Goal: Task Accomplishment & Management: Manage account settings

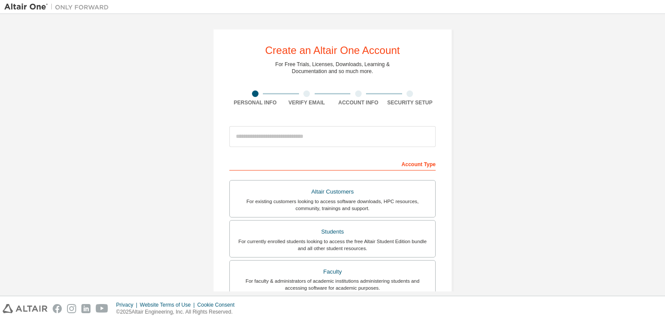
scroll to position [76, 0]
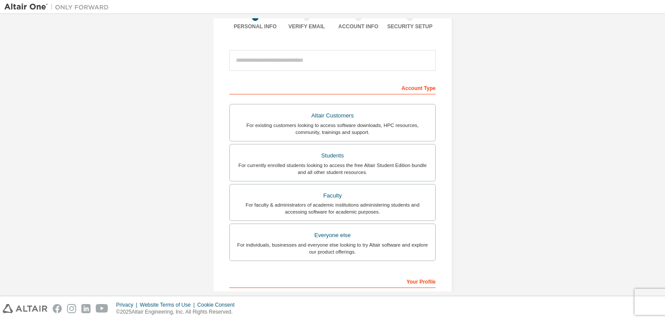
click at [335, 124] on div "For existing customers looking to access software downloads, HPC resources, com…" at bounding box center [332, 129] width 195 height 14
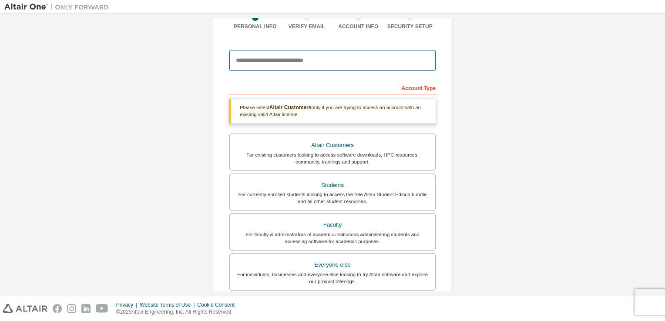
click at [300, 57] on input "email" at bounding box center [332, 60] width 206 height 21
type input "**********"
type input "****"
type input "*******"
type input "**********"
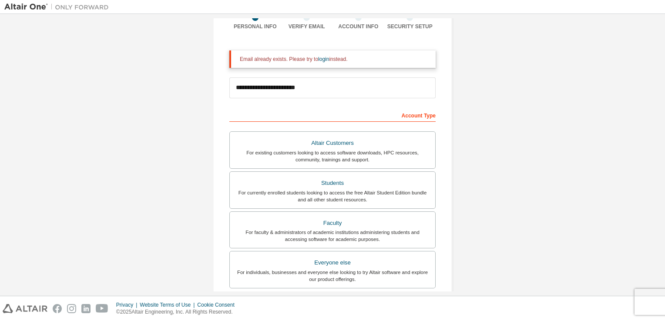
click at [492, 86] on div "**********" at bounding box center [332, 200] width 657 height 517
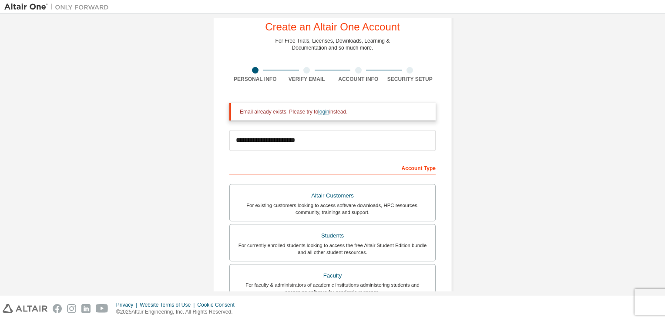
click at [323, 114] on link "login" at bounding box center [323, 112] width 11 height 6
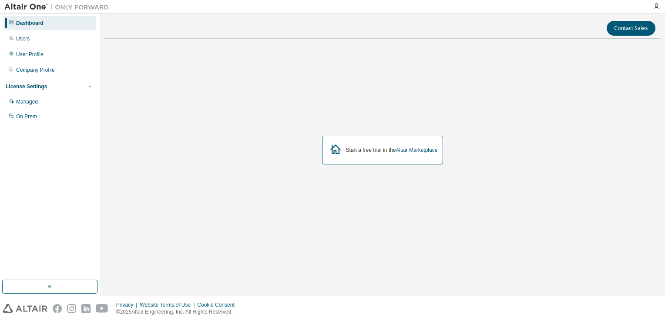
click at [348, 206] on div "Start a free trial in the Altair Marketplace" at bounding box center [382, 150] width 556 height 209
click at [200, 71] on div "Start a free trial in the Altair Marketplace" at bounding box center [382, 150] width 556 height 209
click at [36, 58] on div "User Profile" at bounding box center [49, 54] width 93 height 14
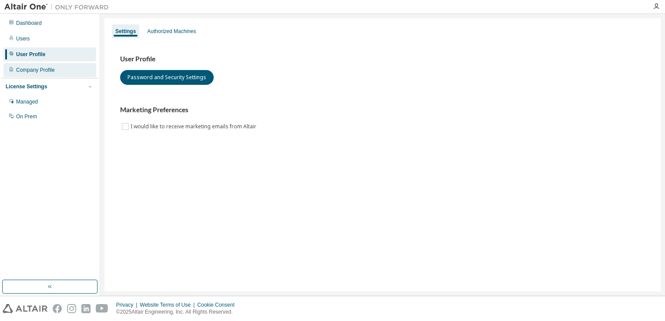
click at [36, 73] on div "Company Profile" at bounding box center [35, 70] width 39 height 7
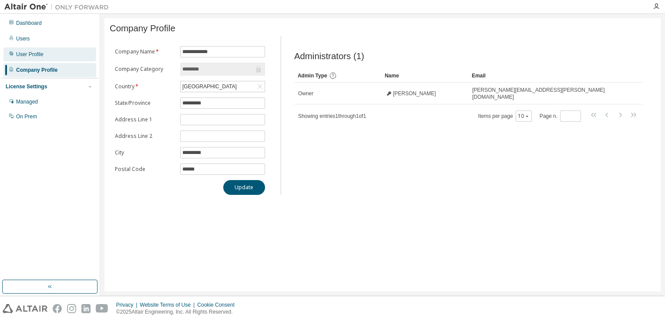
click at [47, 56] on div "User Profile" at bounding box center [49, 54] width 93 height 14
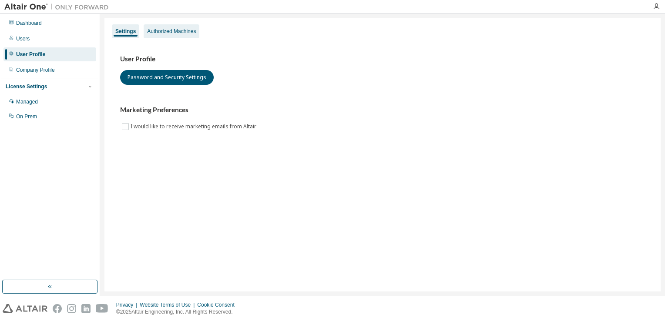
click at [191, 31] on div "Authorized Machines" at bounding box center [171, 31] width 49 height 7
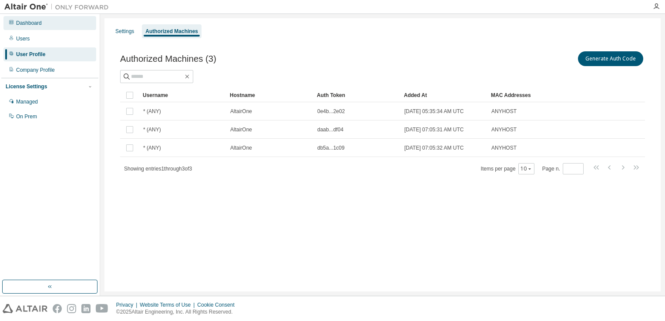
click at [31, 25] on div "Dashboard" at bounding box center [29, 23] width 26 height 7
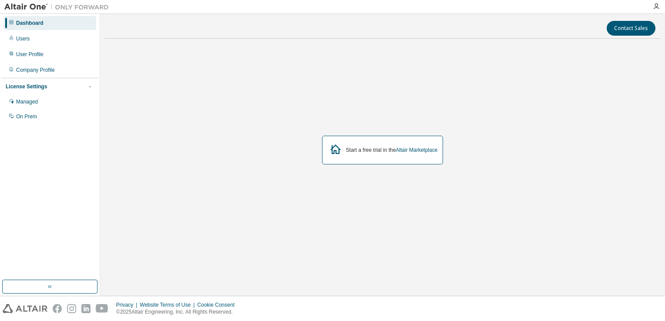
click at [70, 10] on img at bounding box center [58, 7] width 109 height 9
click at [37, 34] on div "Users" at bounding box center [49, 39] width 93 height 14
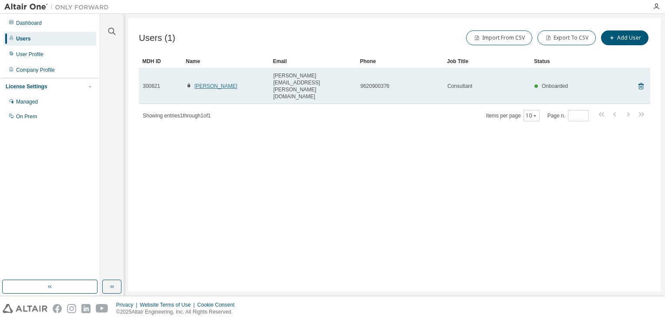
click at [202, 83] on link "[PERSON_NAME]" at bounding box center [216, 86] width 43 height 6
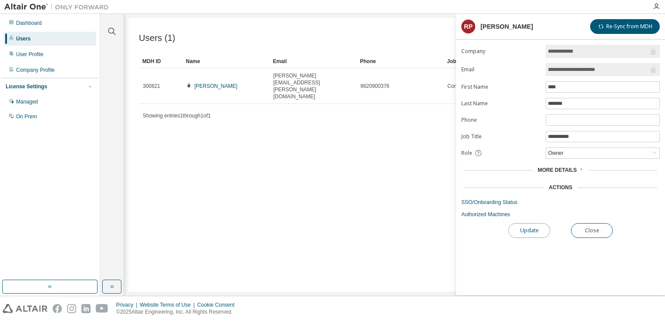
click at [520, 229] on button "Update" at bounding box center [530, 230] width 42 height 15
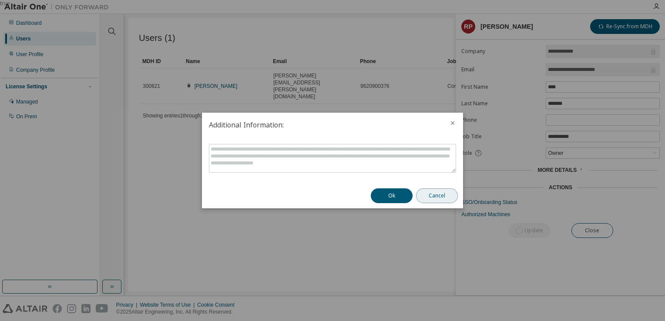
click at [441, 199] on button "Cancel" at bounding box center [437, 196] width 42 height 15
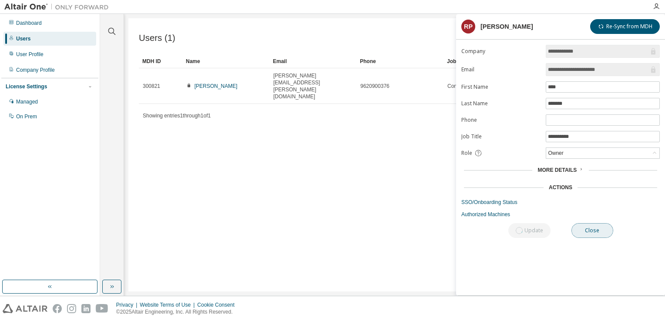
click at [583, 226] on button "Close" at bounding box center [593, 230] width 42 height 15
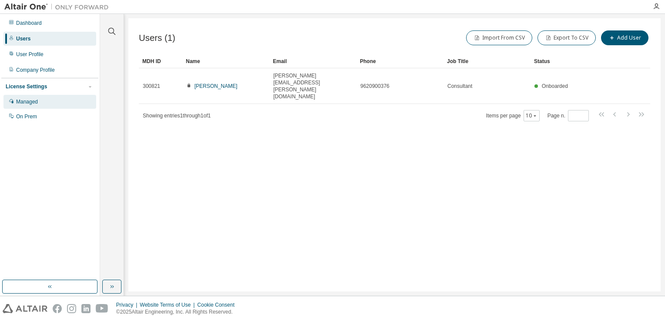
click at [29, 101] on div "Managed" at bounding box center [27, 101] width 22 height 7
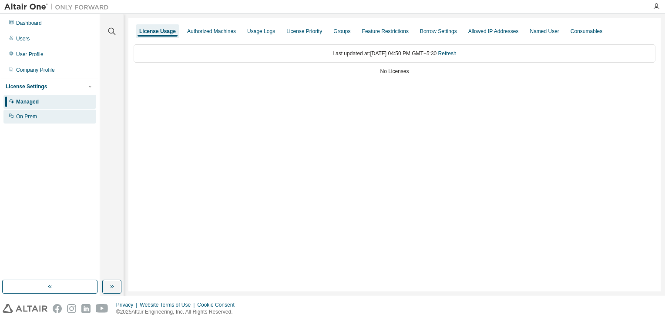
click at [19, 121] on div "On Prem" at bounding box center [49, 117] width 93 height 14
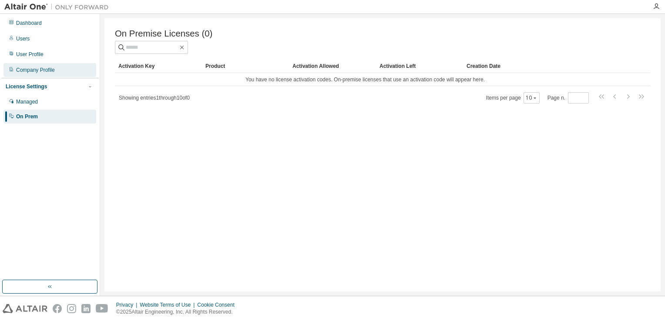
click at [39, 68] on div "Company Profile" at bounding box center [35, 70] width 39 height 7
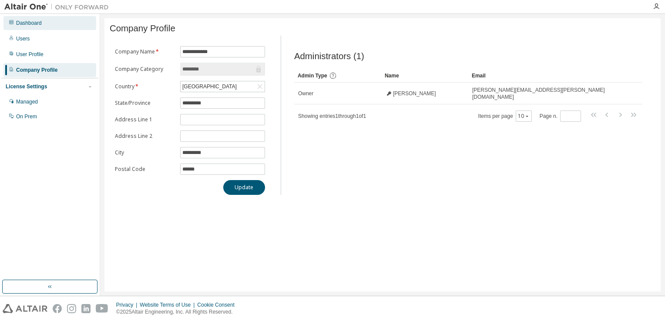
click at [35, 24] on div "Dashboard" at bounding box center [29, 23] width 26 height 7
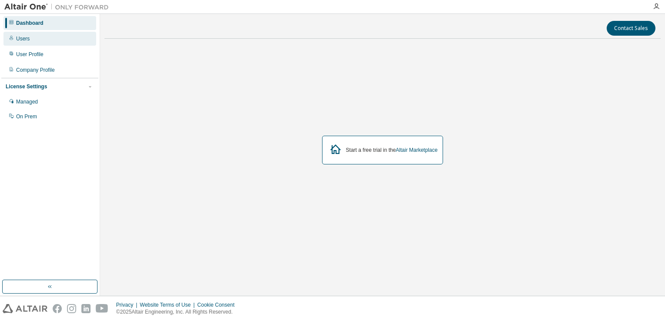
click at [27, 39] on div "Users" at bounding box center [22, 38] width 13 height 7
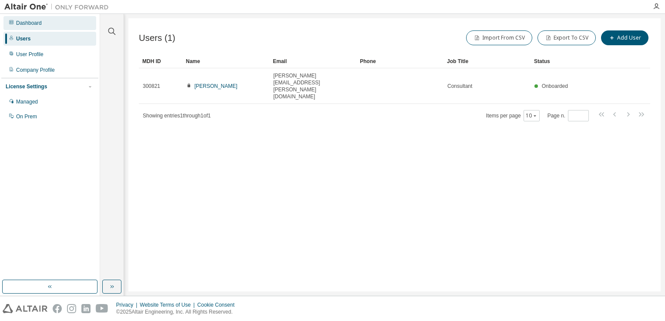
click at [45, 21] on div "Dashboard" at bounding box center [49, 23] width 93 height 14
